Goal: Find specific page/section: Find specific page/section

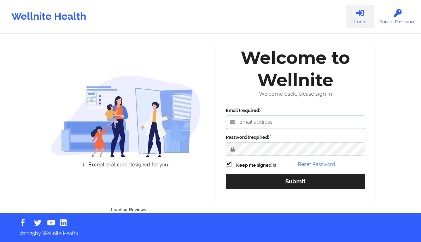
click at [289, 122] on input "Email (required)" at bounding box center [296, 122] width 140 height 13
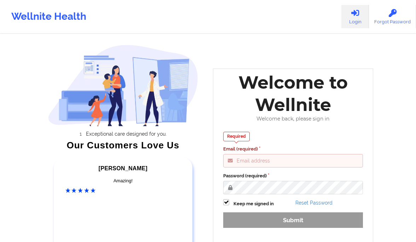
type input "gabrielle.macasaquit@wellnite.com"
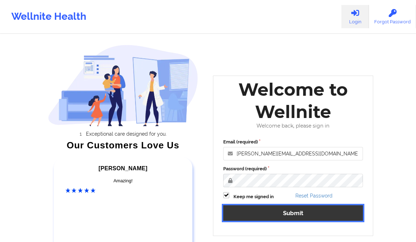
click at [287, 215] on button "Submit" at bounding box center [293, 212] width 140 height 15
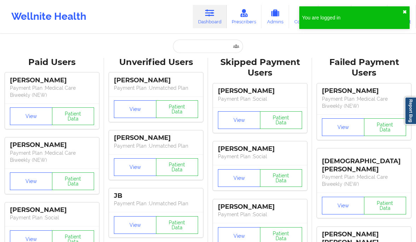
click at [404, 10] on button "✖︎" at bounding box center [404, 12] width 4 height 6
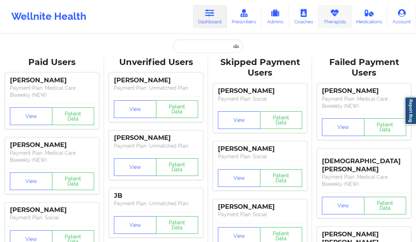
click at [337, 13] on icon at bounding box center [334, 13] width 9 height 8
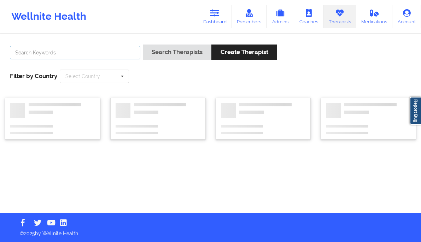
click at [119, 56] on input "text" at bounding box center [75, 52] width 130 height 13
type input "nicole thweatt"
click at [143, 45] on button "Search Therapists" at bounding box center [177, 52] width 69 height 15
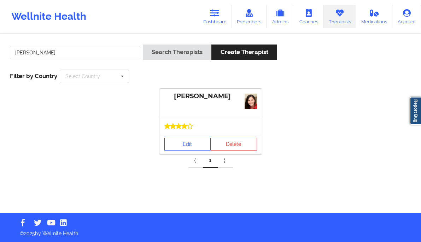
click at [172, 140] on link "Edit" at bounding box center [187, 144] width 47 height 13
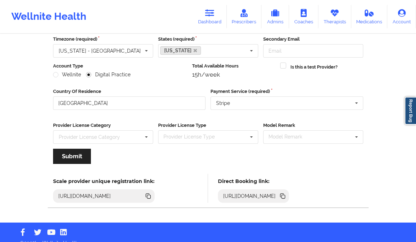
scroll to position [75, 0]
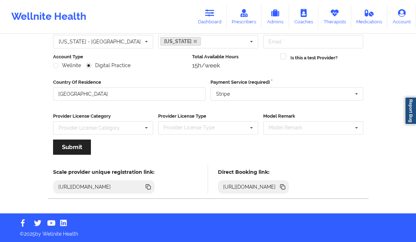
drag, startPoint x: 361, startPoint y: 189, endPoint x: 333, endPoint y: 178, distance: 29.9
click at [286, 189] on icon at bounding box center [283, 187] width 8 height 8
click at [340, 16] on link "Therapists" at bounding box center [334, 16] width 33 height 23
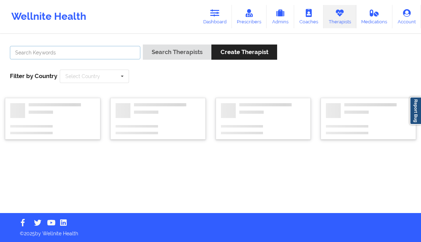
click at [114, 47] on input "text" at bounding box center [75, 52] width 130 height 13
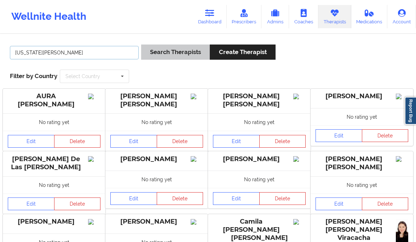
type input "virginia gibala"
click at [172, 49] on button "Search Therapists" at bounding box center [175, 52] width 69 height 15
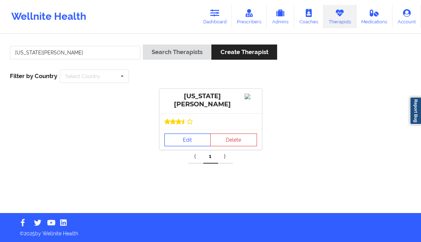
click at [178, 139] on link "Edit" at bounding box center [187, 140] width 47 height 13
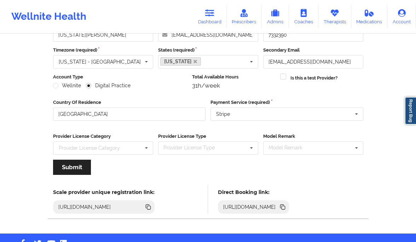
scroll to position [75, 0]
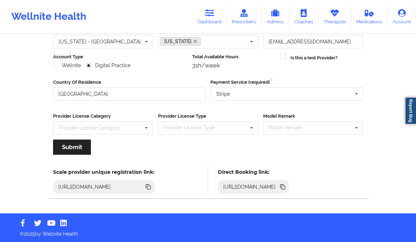
click at [285, 186] on icon at bounding box center [283, 188] width 4 height 4
click at [221, 21] on link "Dashboard" at bounding box center [210, 16] width 34 height 23
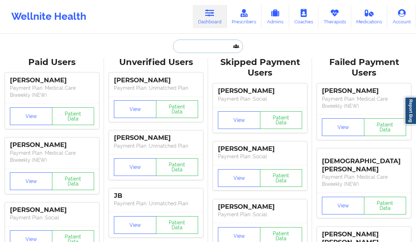
click at [192, 49] on input "text" at bounding box center [208, 46] width 70 height 13
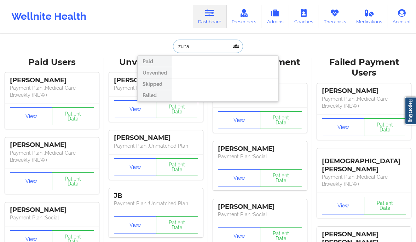
type input "zuhal"
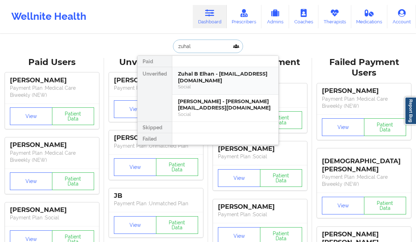
click at [210, 76] on div "Zuhal B Elhan - zuhalelhan@gmail.com" at bounding box center [225, 77] width 95 height 13
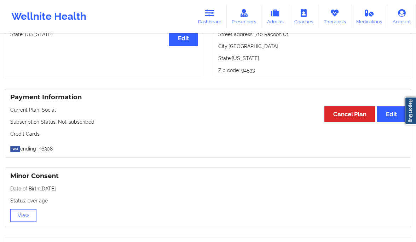
scroll to position [343, 0]
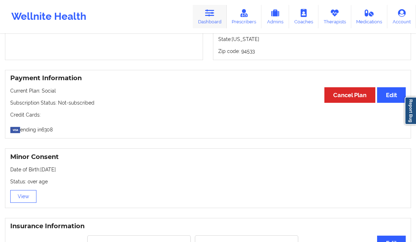
click at [203, 13] on link "Dashboard" at bounding box center [210, 16] width 34 height 23
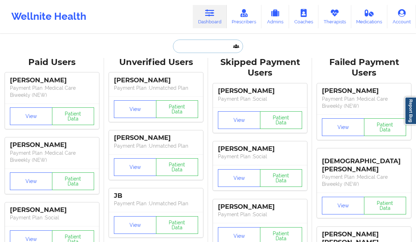
click at [204, 47] on input "text" at bounding box center [208, 46] width 70 height 13
paste input "Elizabeth Dolan"
type input "Elizabeth Dolan"
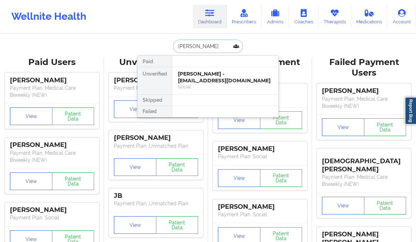
click at [207, 87] on div "Social" at bounding box center [225, 87] width 95 height 6
